Goal: Task Accomplishment & Management: Use online tool/utility

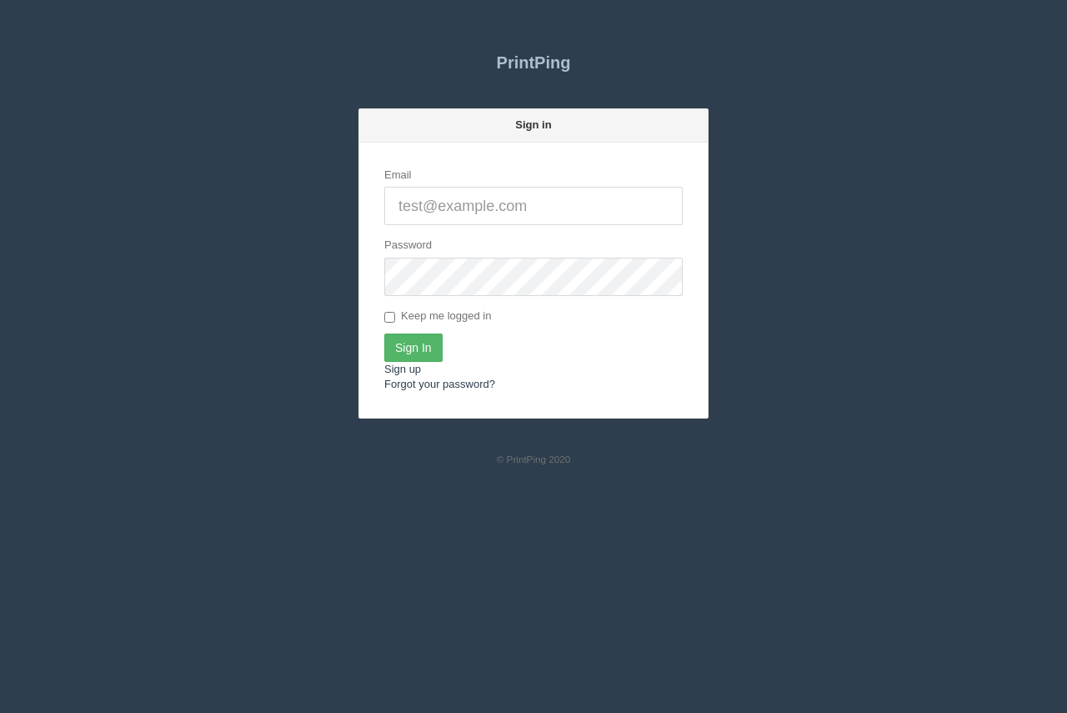
type input "[PERSON_NAME][EMAIL_ADDRESS][DOMAIN_NAME]"
click at [433, 353] on input "Sign In" at bounding box center [413, 347] width 58 height 28
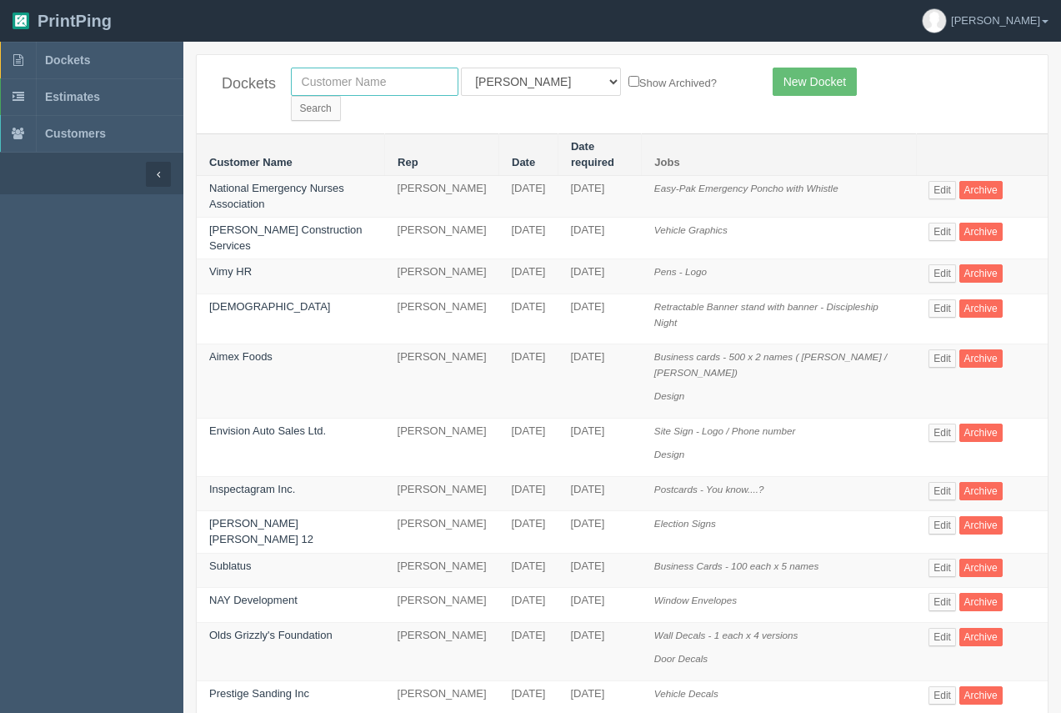
click at [353, 83] on input "text" at bounding box center [375, 82] width 168 height 28
type input "ciha"
click at [341, 96] on input "Search" at bounding box center [316, 108] width 50 height 25
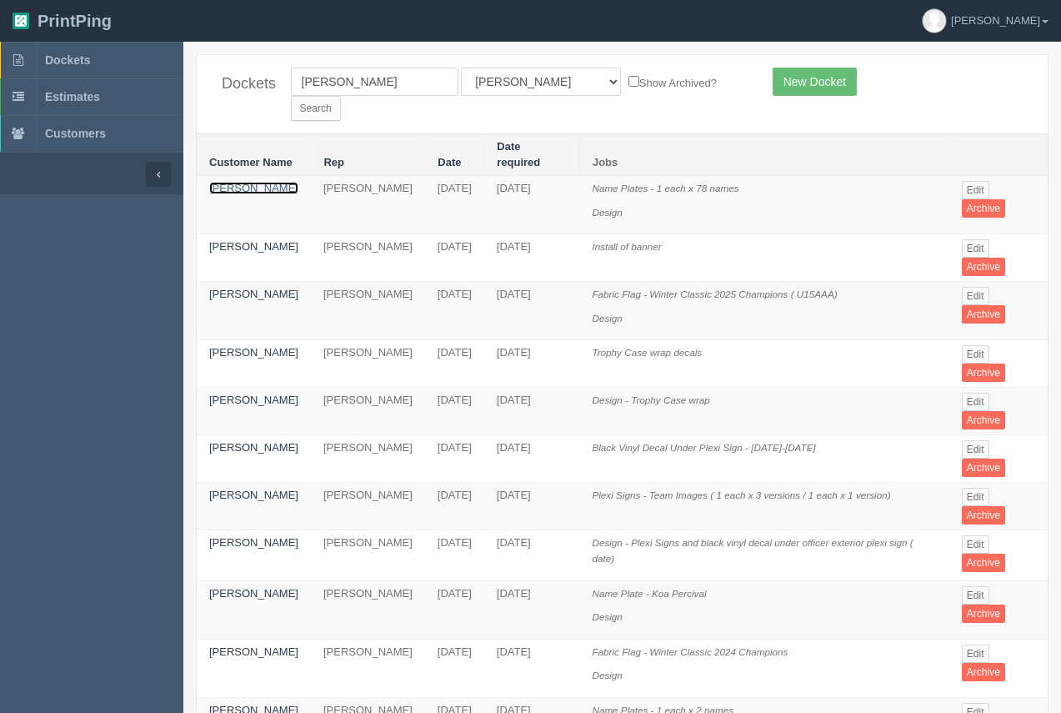
click at [228, 182] on link "[PERSON_NAME]" at bounding box center [253, 188] width 89 height 13
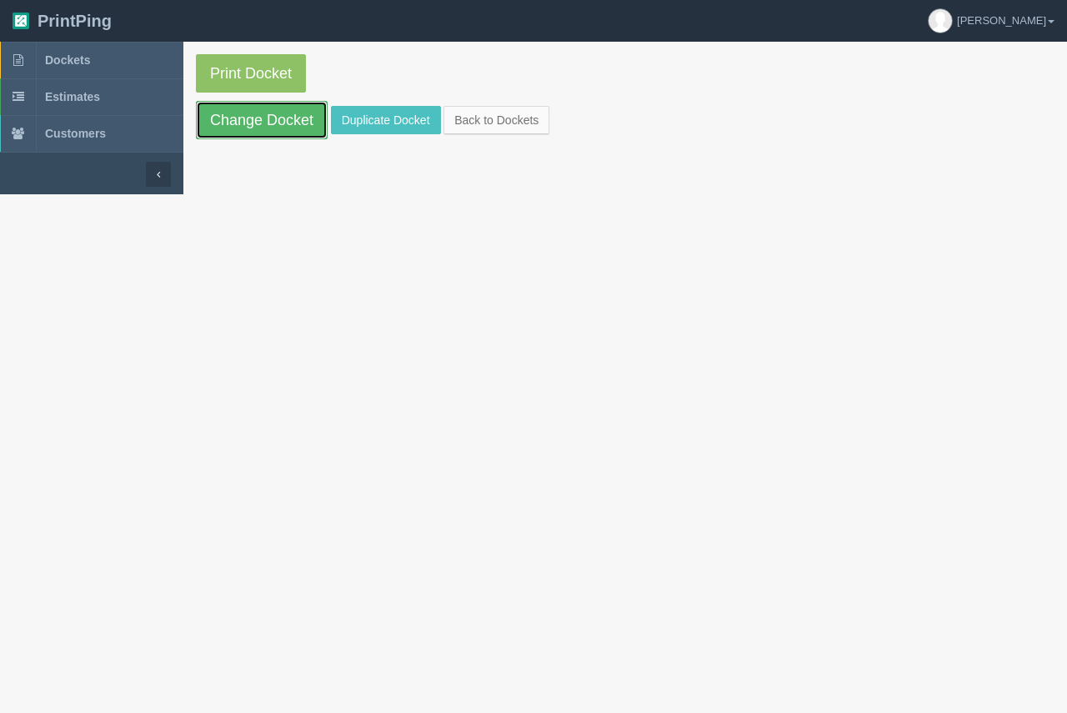
click at [251, 125] on link "Change Docket" at bounding box center [262, 120] width 132 height 38
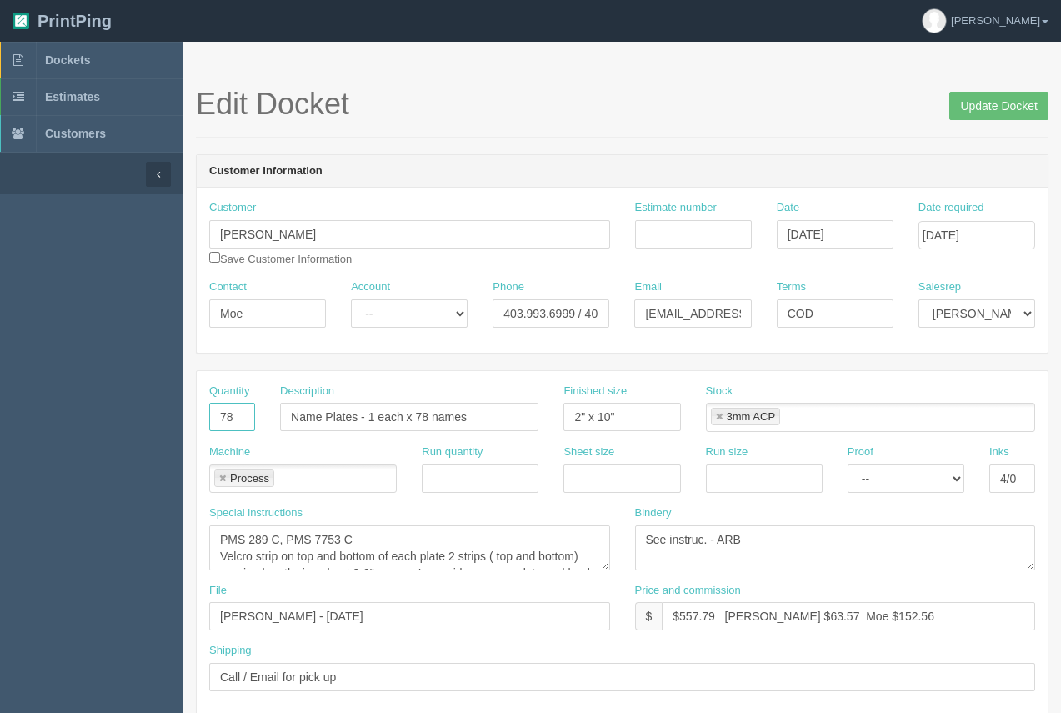
drag, startPoint x: 241, startPoint y: 410, endPoint x: 198, endPoint y: 414, distance: 43.5
click at [198, 414] on div "Quantity 78" at bounding box center [232, 413] width 71 height 61
type input "4"
drag, startPoint x: 718, startPoint y: 615, endPoint x: 680, endPoint y: 608, distance: 38.2
click at [680, 608] on input "$557.79 [PERSON_NAME] $63.57 Moe $152.56" at bounding box center [848, 616] width 373 height 28
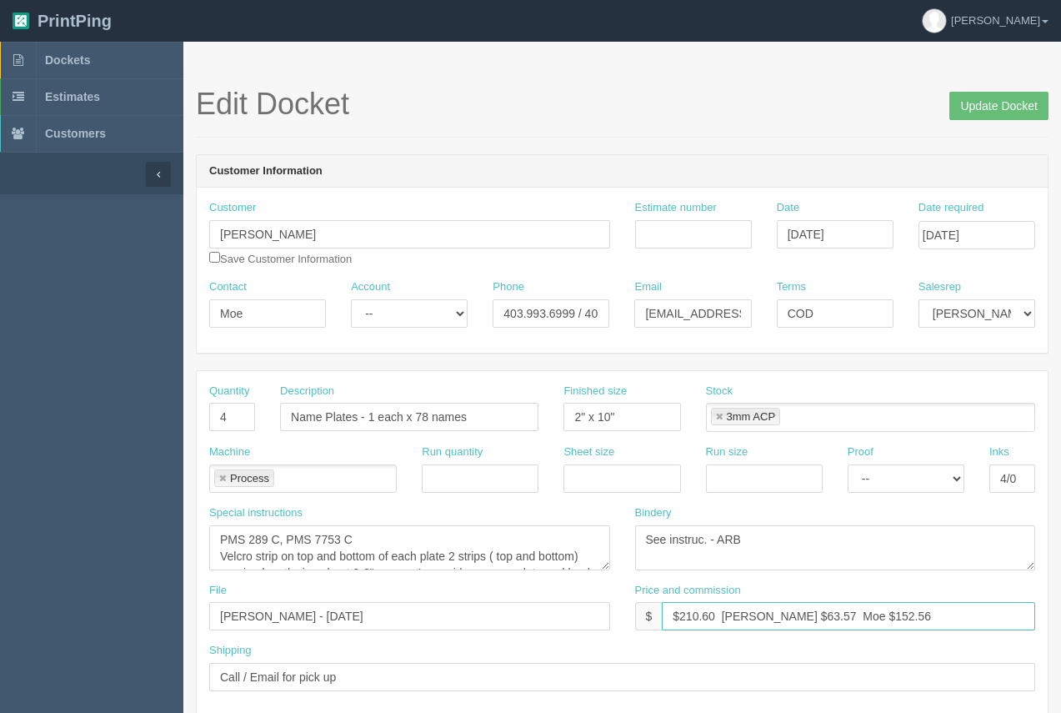
drag, startPoint x: 780, startPoint y: 608, endPoint x: 747, endPoint y: 611, distance: 33.5
click at [750, 613] on input "$210.60 [PERSON_NAME] $63.57 Moe $152.56" at bounding box center [848, 616] width 373 height 28
drag, startPoint x: 860, startPoint y: 625, endPoint x: 824, endPoint y: 622, distance: 36.0
click at [824, 622] on input "$210.60 [PERSON_NAME] $24.00 Moe $152.56" at bounding box center [848, 616] width 373 height 28
type input "$210.60 [PERSON_NAME] $24.00 Moe $57.60"
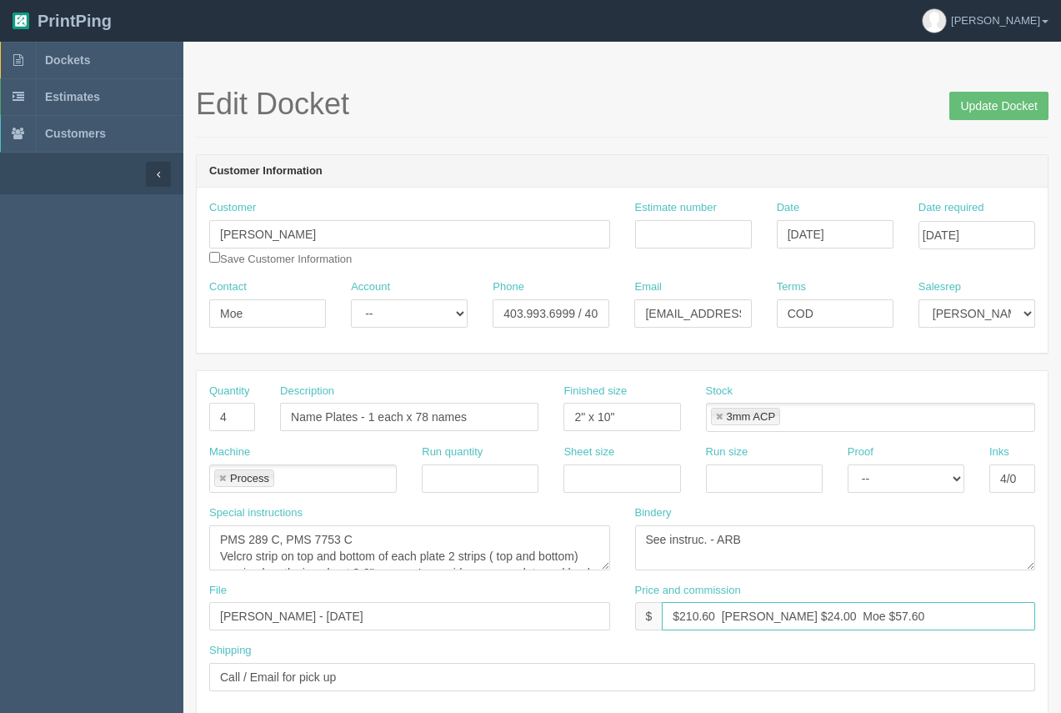
drag, startPoint x: 866, startPoint y: 615, endPoint x: 669, endPoint y: 619, distance: 196.7
click at [663, 623] on input "$210.60 [PERSON_NAME] $24.00 Moe $57.60" at bounding box center [848, 616] width 373 height 28
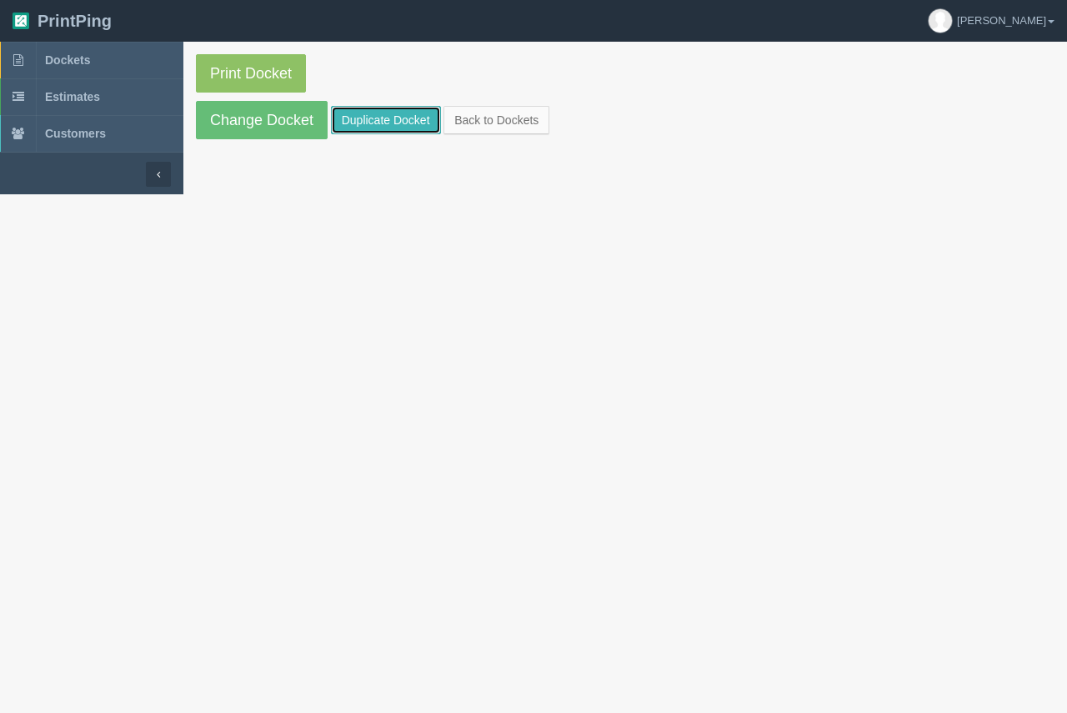
click at [359, 123] on link "Duplicate Docket" at bounding box center [386, 120] width 110 height 28
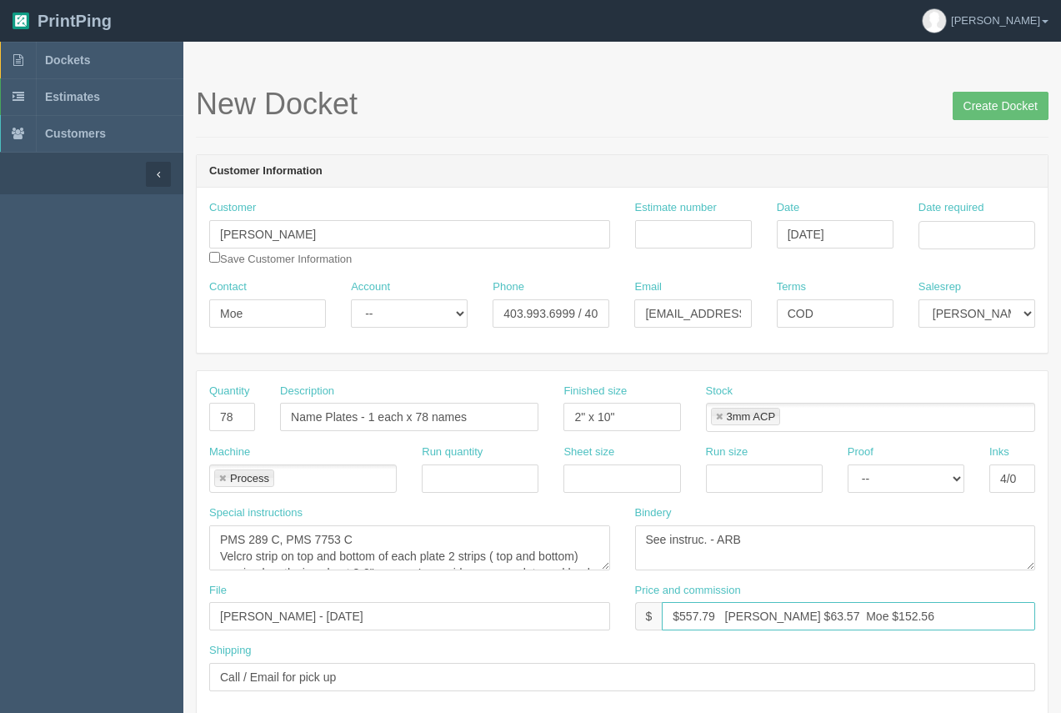
drag, startPoint x: 870, startPoint y: 615, endPoint x: 647, endPoint y: 606, distance: 223.5
click at [647, 606] on div "$ $557.79 [PERSON_NAME] $63.57 Moe $152.56" at bounding box center [835, 616] width 401 height 28
paste input "210.60 [PERSON_NAME] $24.00 Moe $57.60"
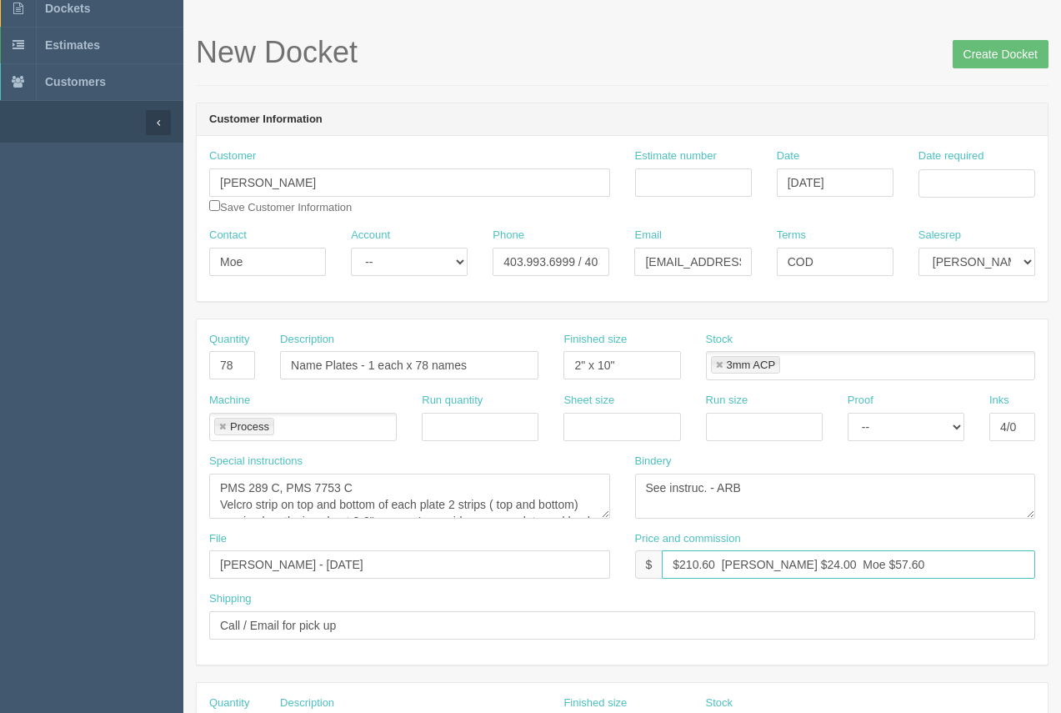
scroll to position [78, 0]
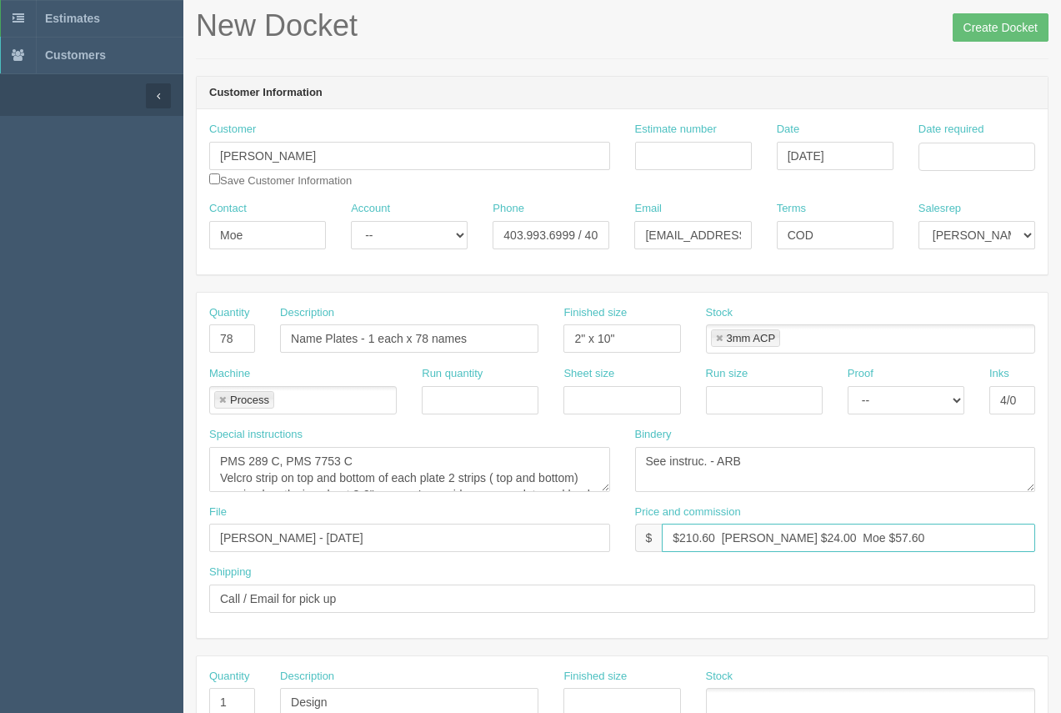
type input "$210.60 [PERSON_NAME] $24.00 Moe $57.60"
click at [972, 161] on input "Date required" at bounding box center [976, 157] width 117 height 28
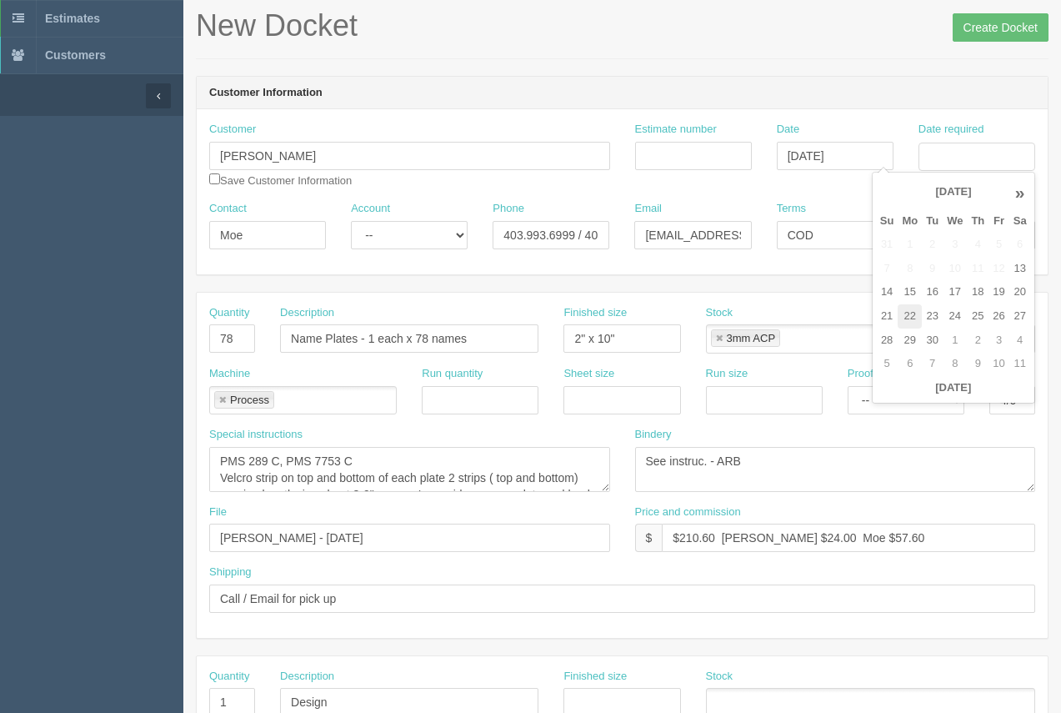
click at [900, 321] on td "22" at bounding box center [910, 316] width 24 height 24
click at [994, 319] on td "26" at bounding box center [998, 316] width 20 height 24
type input "[DATE]"
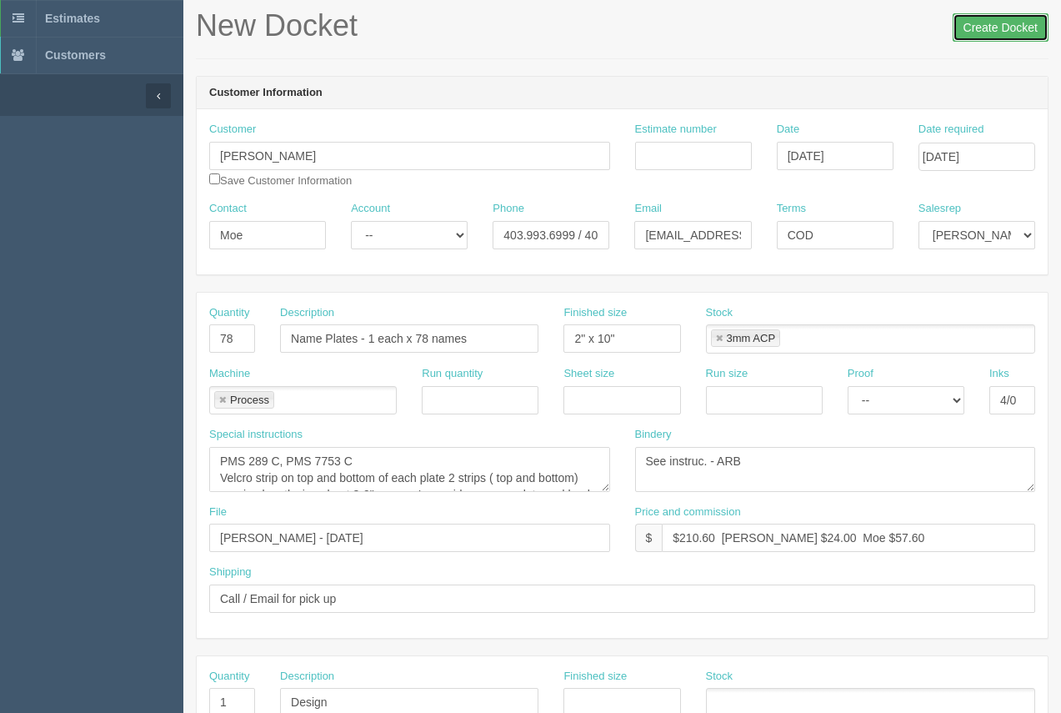
click at [988, 23] on input "Create Docket" at bounding box center [1001, 27] width 96 height 28
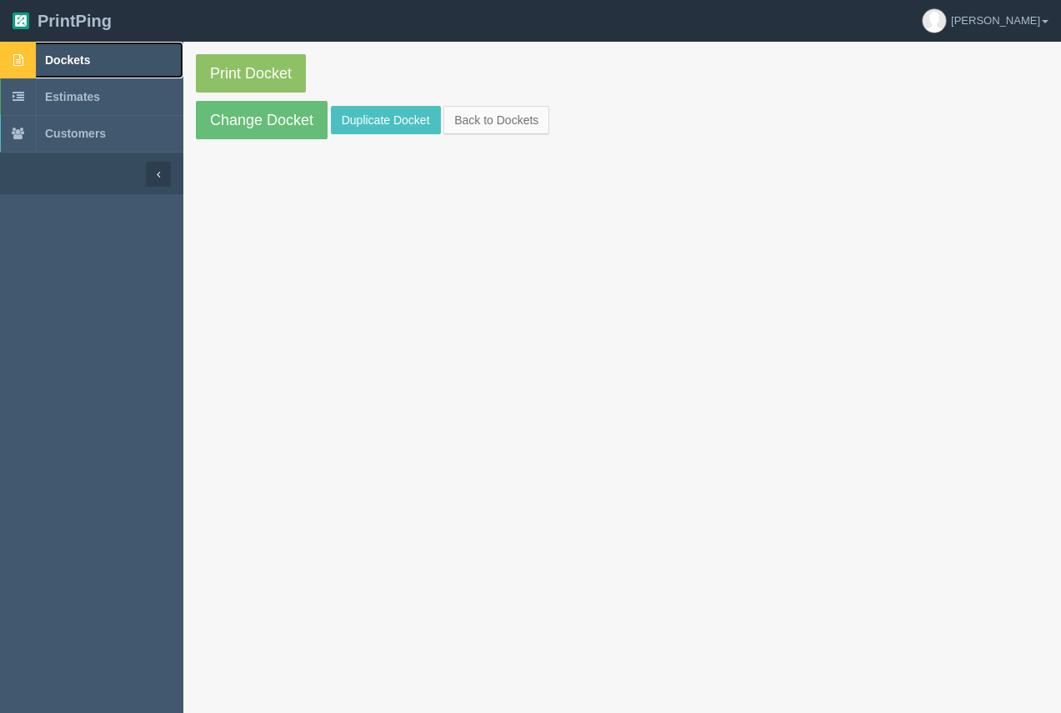
click at [68, 60] on span "Dockets" at bounding box center [67, 59] width 45 height 13
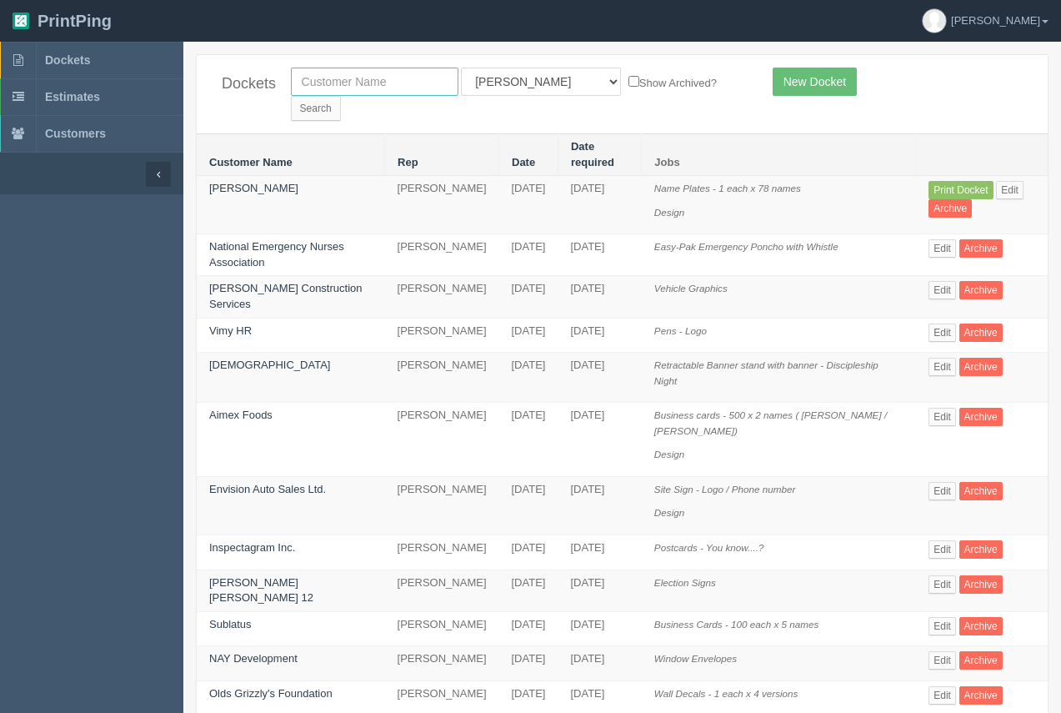
click at [309, 73] on input "text" at bounding box center [375, 82] width 168 height 28
type input "[PERSON_NAME]"
click at [341, 96] on input "Search" at bounding box center [316, 108] width 50 height 25
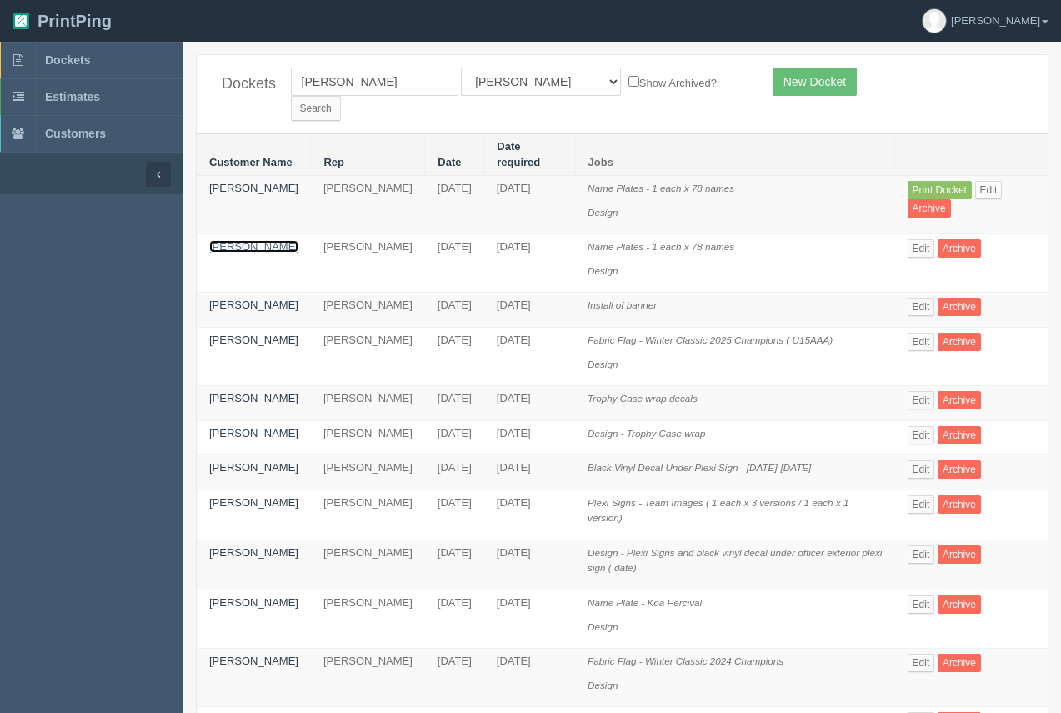
click at [220, 240] on link "[PERSON_NAME]" at bounding box center [253, 246] width 89 height 13
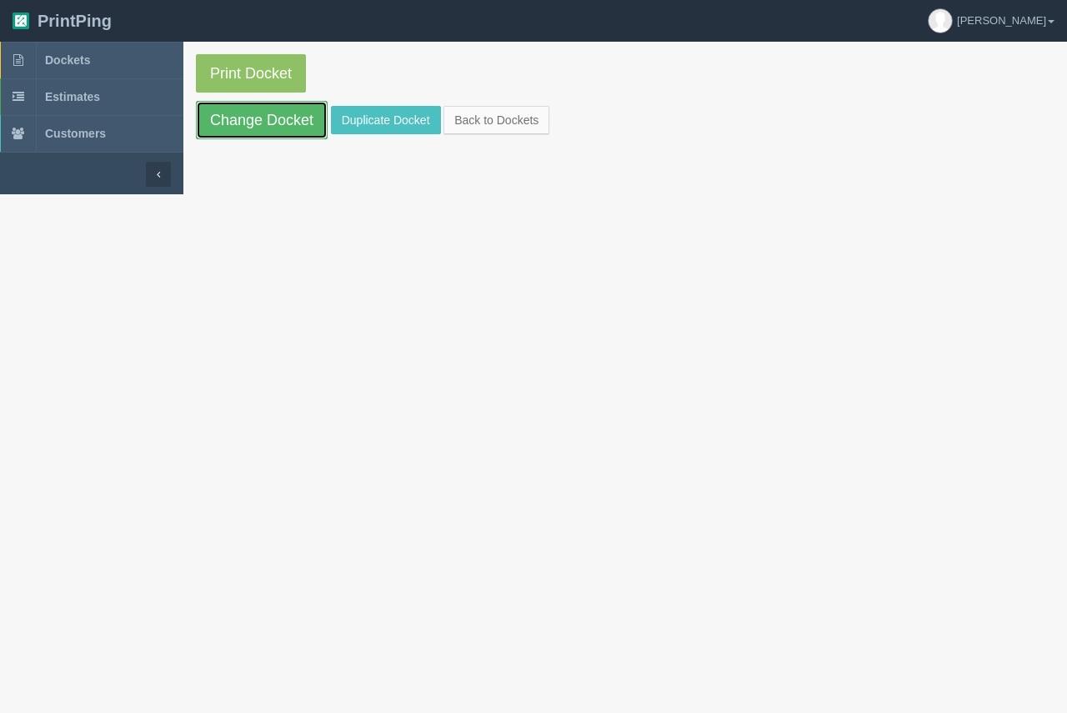
click at [239, 123] on link "Change Docket" at bounding box center [262, 120] width 132 height 38
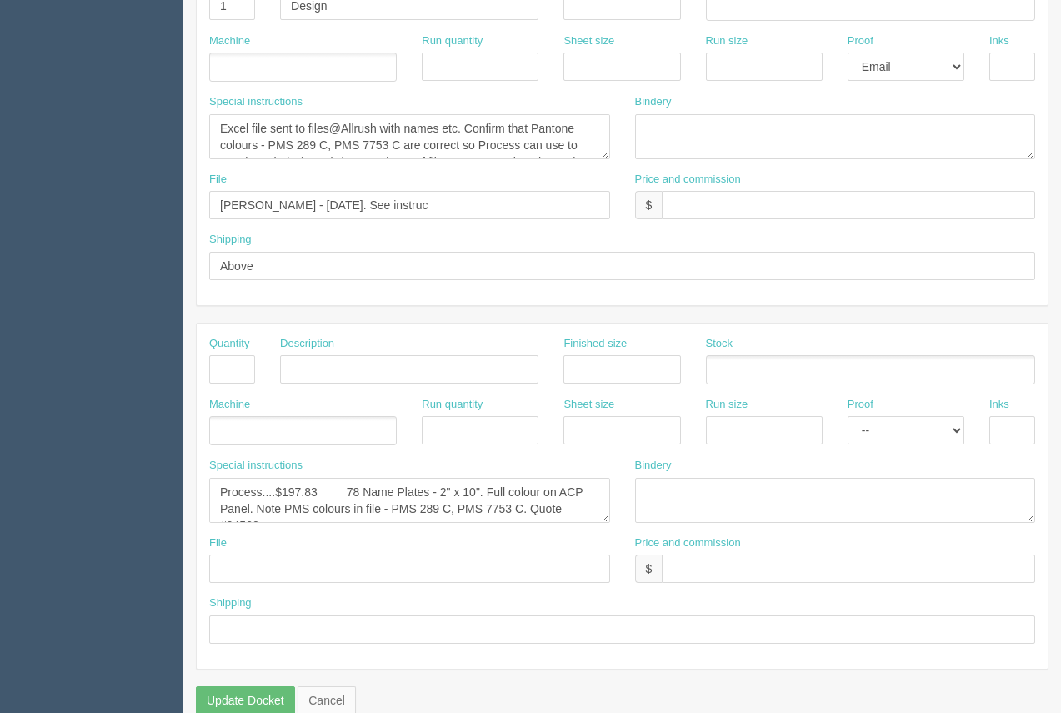
scroll to position [763, 0]
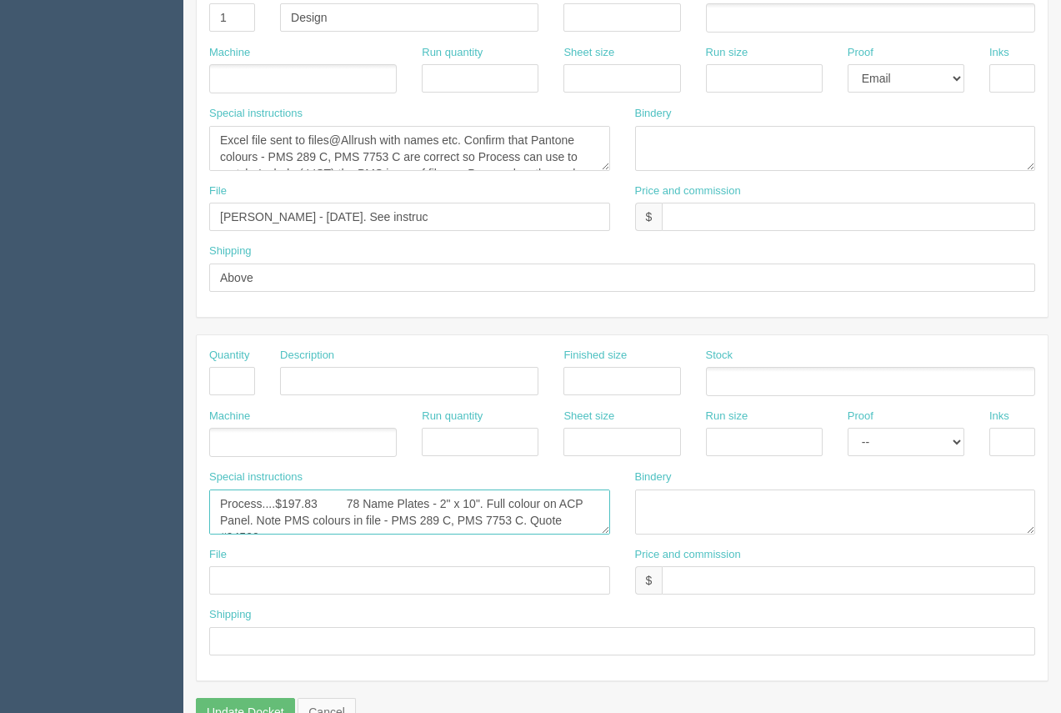
click at [386, 521] on textarea "Process....$197.83 78 Name Plates - 2" x 10". Full colour on ACP Panel. Note PM…" at bounding box center [409, 511] width 401 height 45
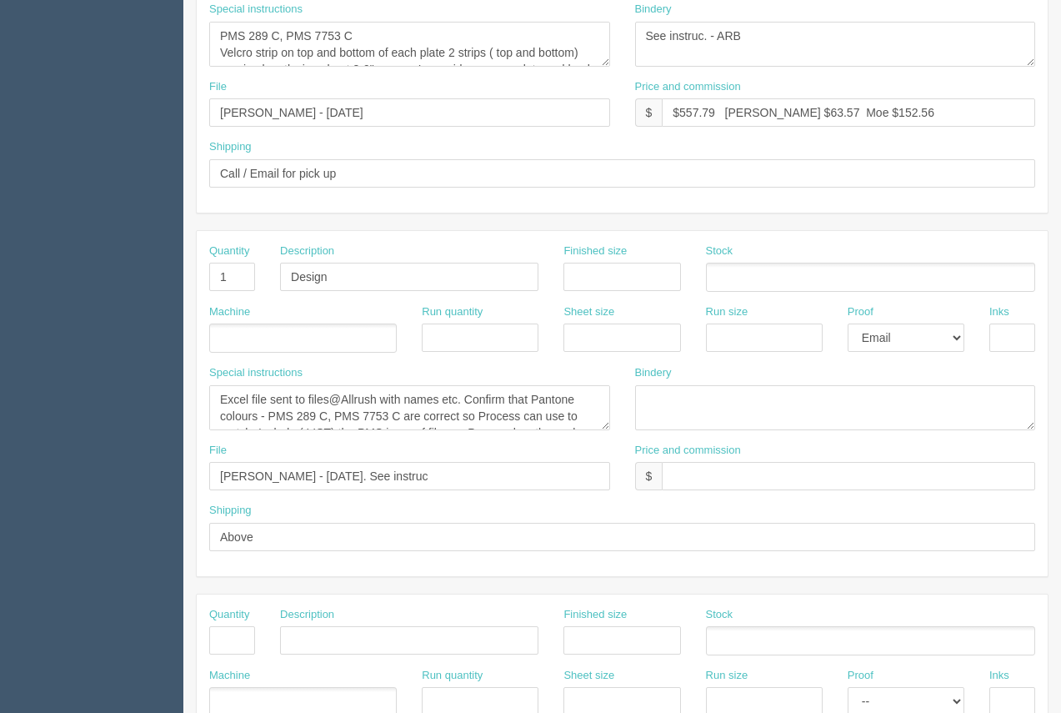
scroll to position [0, 0]
